Goal: Task Accomplishment & Management: Manage account settings

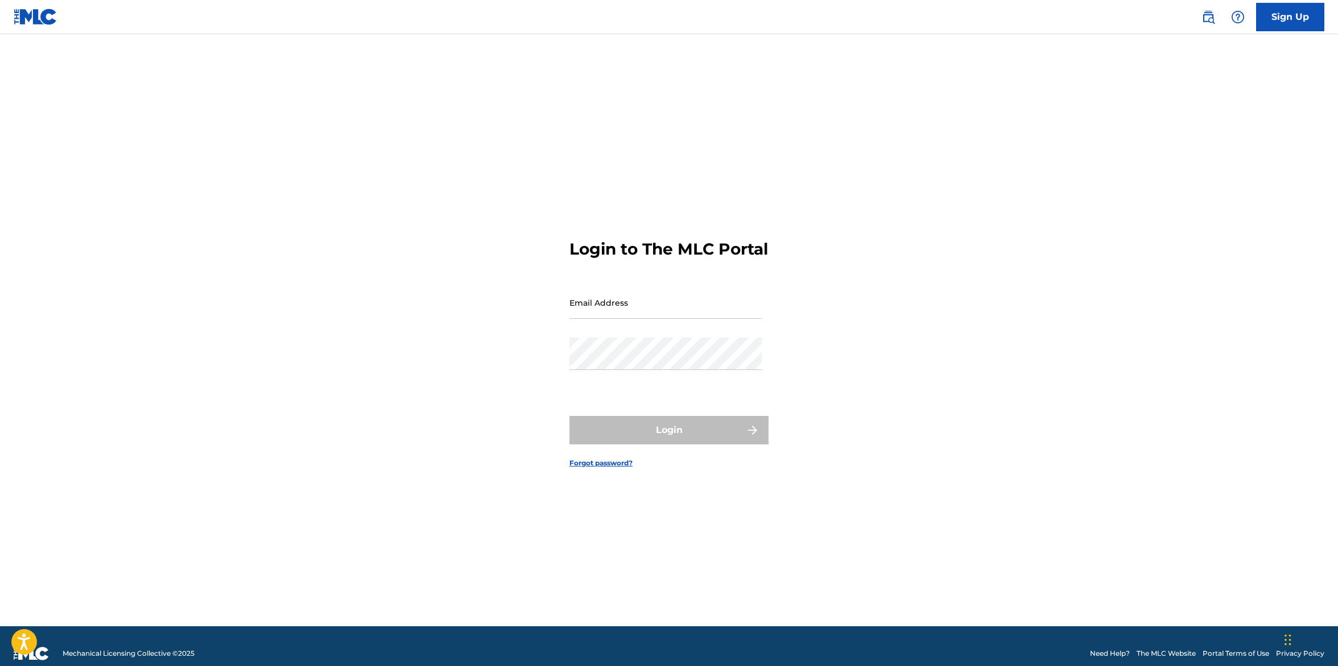
type input "[PERSON_NAME][EMAIL_ADDRESS][DOMAIN_NAME]"
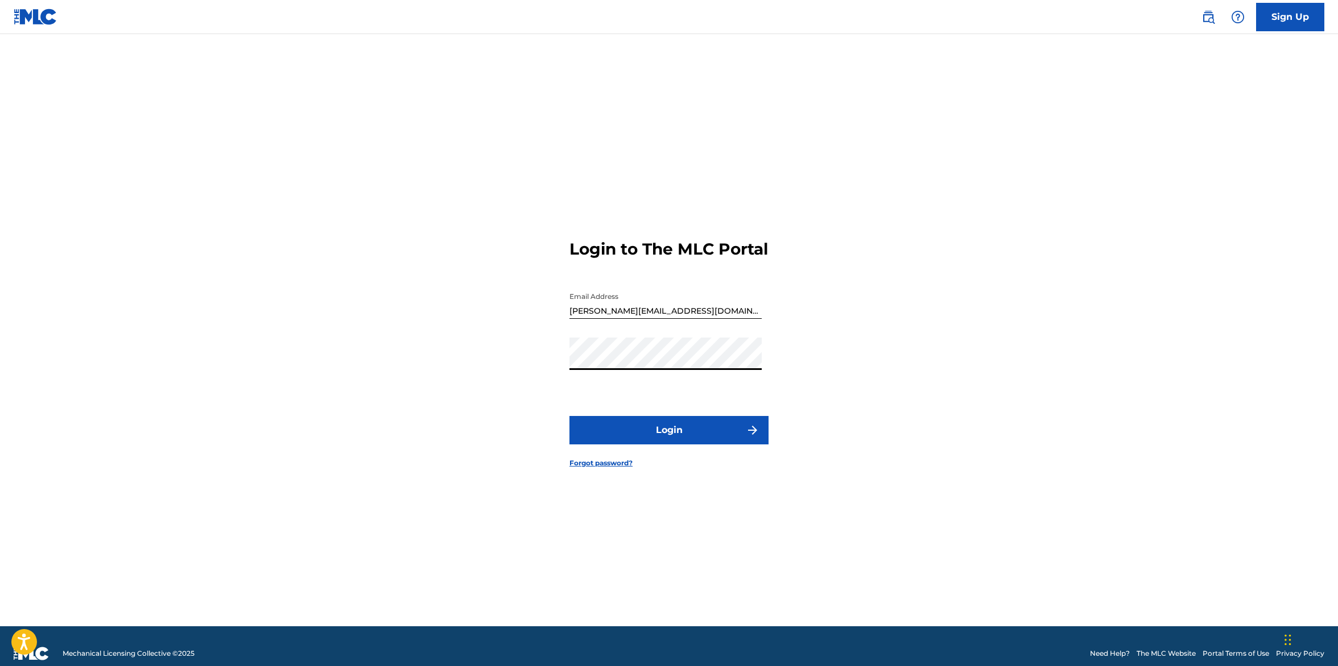
click at [656, 433] on button "Login" at bounding box center [668, 430] width 199 height 28
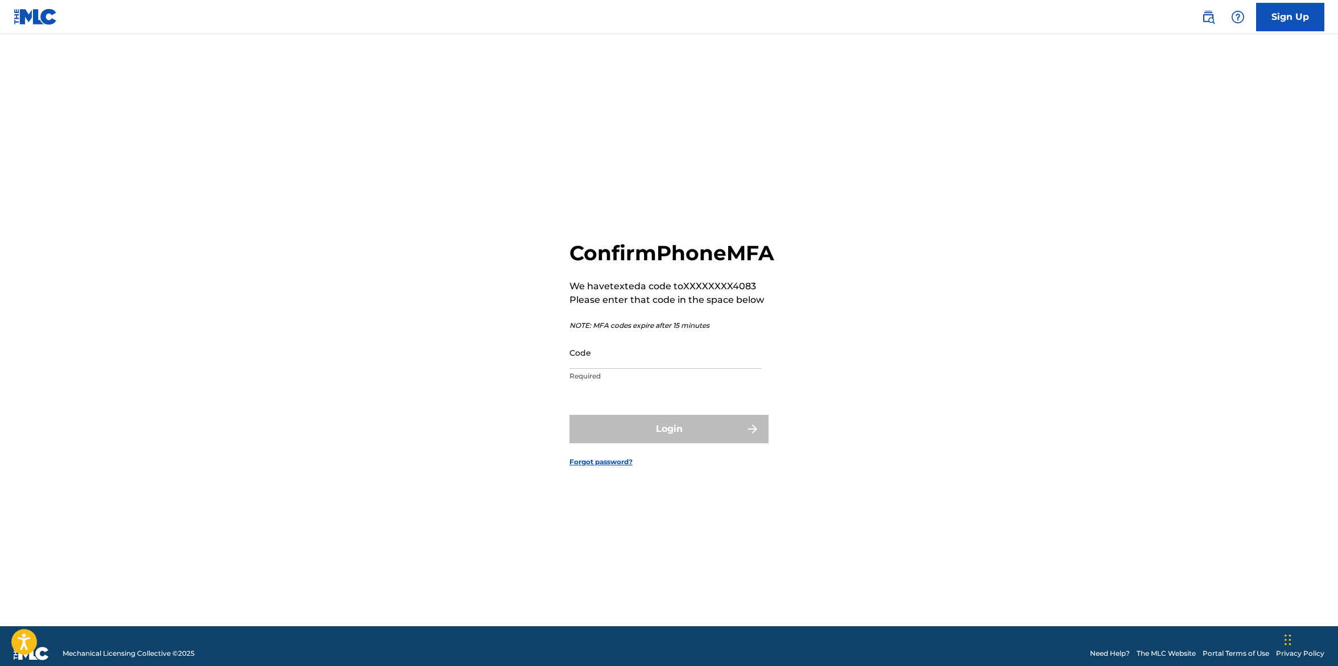
click at [676, 369] on input "Code" at bounding box center [665, 353] width 192 height 32
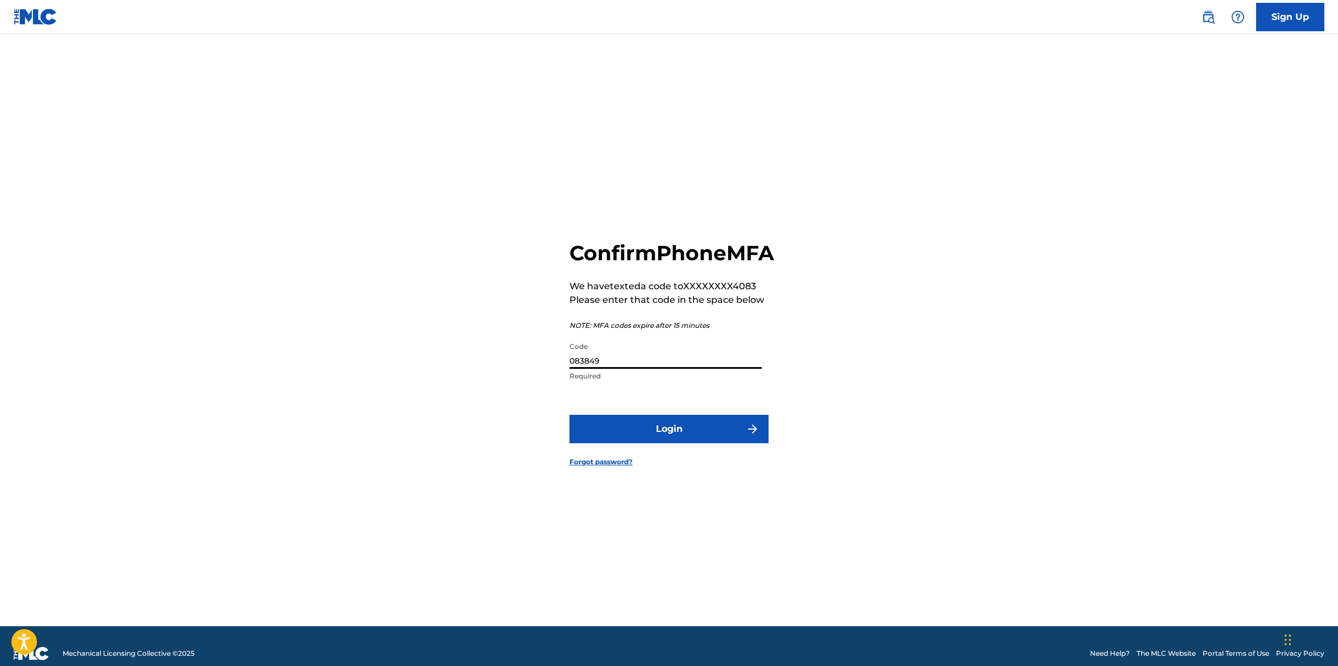
type input "083849"
click at [672, 440] on button "Login" at bounding box center [668, 429] width 199 height 28
